Goal: Task Accomplishment & Management: Complete application form

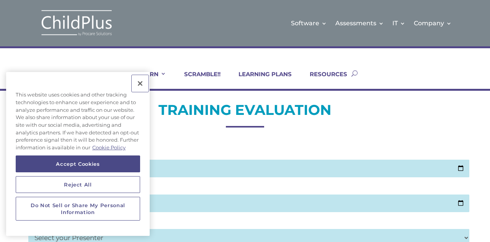
click at [137, 88] on button "Close" at bounding box center [140, 83] width 17 height 17
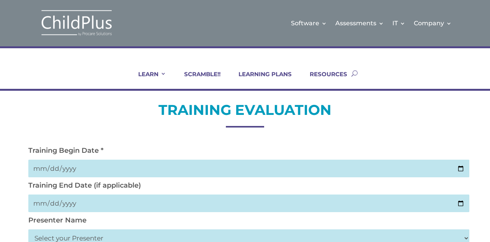
click at [247, 164] on input "date" at bounding box center [248, 169] width 441 height 18
type input "2025-10-02"
click at [201, 200] on input "date" at bounding box center [248, 203] width 441 height 18
type input "2025-10-02"
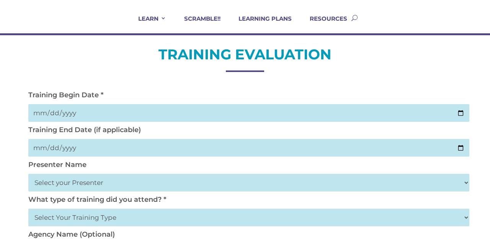
scroll to position [59, 0]
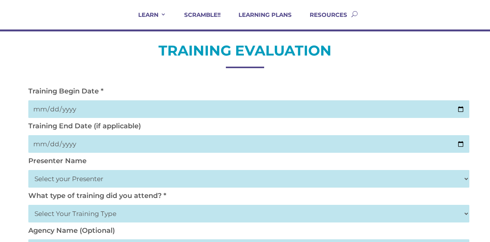
click at [126, 180] on select "Select your Presenter Aaron Dickerson Amy Corkery Cindy Coats Danielle Hensley …" at bounding box center [248, 179] width 441 height 18
select select "Nickerson, Trecia"
click at [28, 171] on select "Select your Presenter Aaron Dickerson Amy Corkery Cindy Coats Danielle Hensley …" at bounding box center [248, 179] width 441 height 18
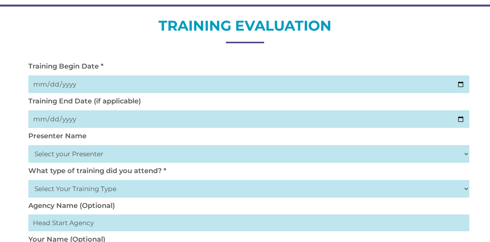
scroll to position [86, 0]
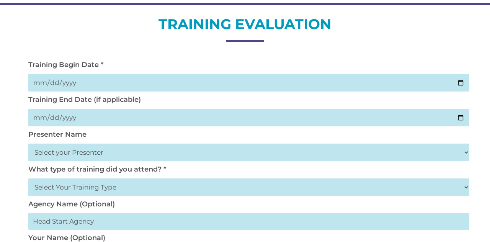
click at [169, 182] on select "Select Your Training Type On-site (at your agency) Virtual Visit Live Group Web…" at bounding box center [248, 187] width 441 height 18
select select "Live Group Webinar"
click at [28, 180] on select "Select Your Training Type On-site (at your agency) Virtual Visit Live Group Web…" at bounding box center [248, 187] width 441 height 18
click at [244, 187] on select "Select Your Training Type On-site (at your agency) Virtual Visit Live Group Web…" at bounding box center [248, 187] width 441 height 18
click at [28, 180] on select "Select Your Training Type On-site (at your agency) Virtual Visit Live Group Web…" at bounding box center [248, 187] width 441 height 18
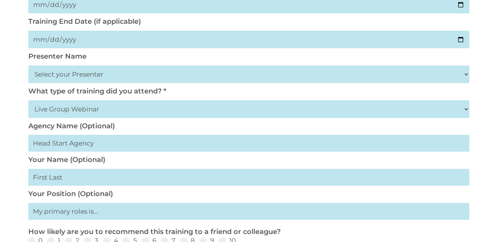
scroll to position [178, 0]
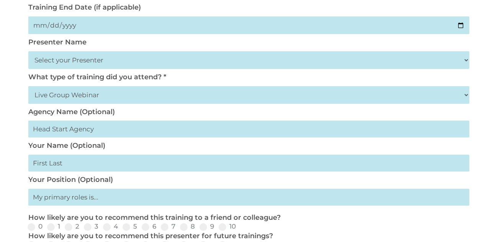
click at [174, 162] on input "text" at bounding box center [248, 163] width 441 height 17
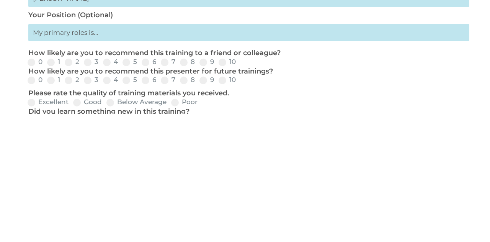
scroll to position [215, 0]
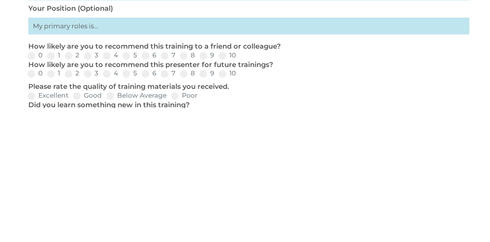
type input "Maria Flores"
click at [180, 194] on span at bounding box center [184, 190] width 8 height 8
click at [199, 195] on input "8" at bounding box center [201, 192] width 5 height 5
radio input "true"
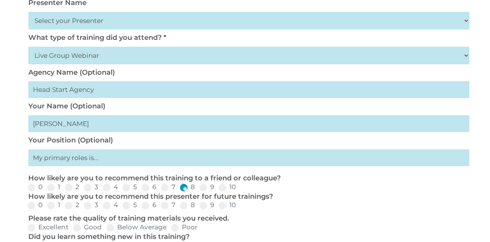
scroll to position [218, 0]
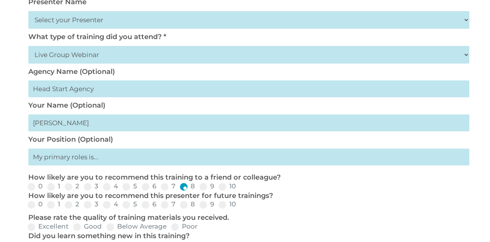
click at [202, 208] on span at bounding box center [203, 205] width 8 height 8
click at [218, 208] on input "9" at bounding box center [220, 207] width 5 height 5
radio input "true"
click at [79, 229] on span at bounding box center [77, 227] width 8 height 8
click at [106, 229] on input "Good" at bounding box center [108, 229] width 5 height 5
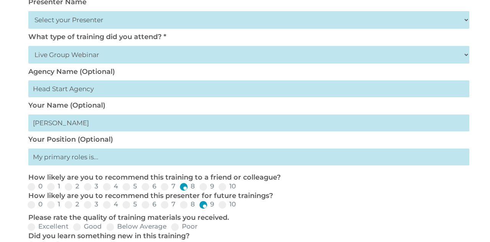
radio input "true"
click at [29, 242] on span at bounding box center [32, 246] width 8 height 8
radio input "true"
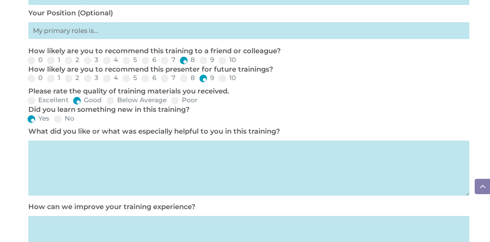
scroll to position [348, 0]
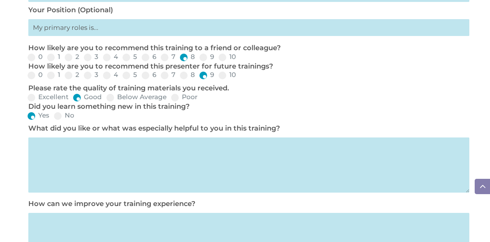
click at [328, 161] on textarea at bounding box center [248, 164] width 441 height 55
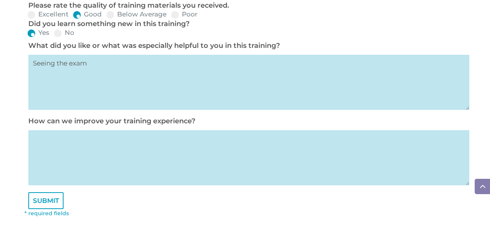
scroll to position [432, 0]
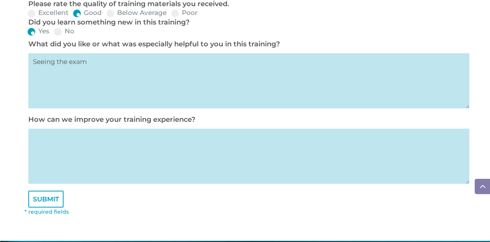
click at [275, 77] on textarea "Seeing the exam" at bounding box center [248, 80] width 441 height 55
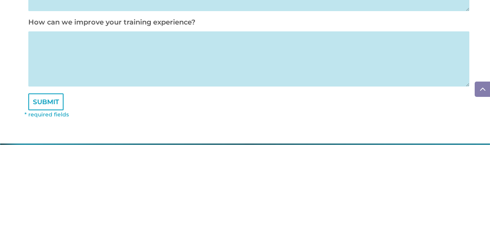
type textarea "Seeing the examples"
click at [237, 167] on textarea at bounding box center [248, 156] width 441 height 55
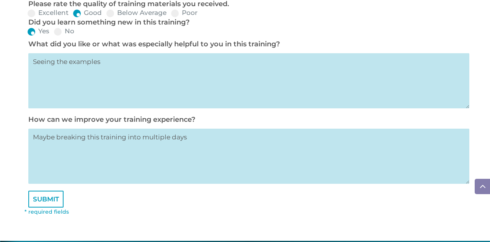
type textarea "Maybe breaking this training into multiple days"
click at [52, 199] on input "SUBMIT" at bounding box center [45, 199] width 35 height 17
